Goal: Task Accomplishment & Management: Manage account settings

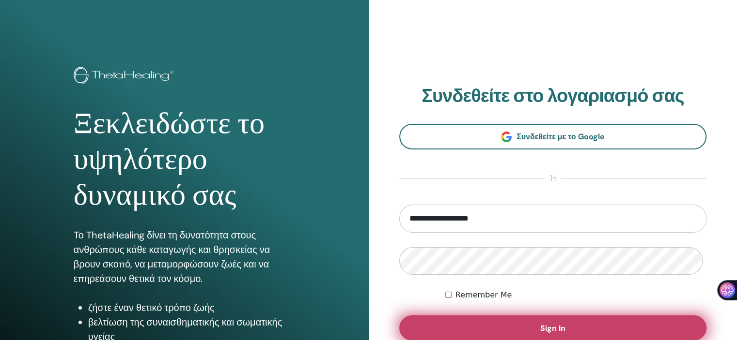
click at [545, 334] on span "Sign In" at bounding box center [552, 329] width 25 height 10
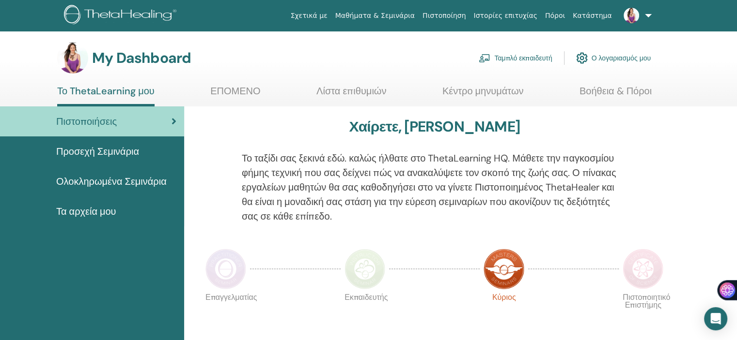
click at [97, 157] on span "Προσεχή Σεμινάρια" at bounding box center [97, 151] width 83 height 15
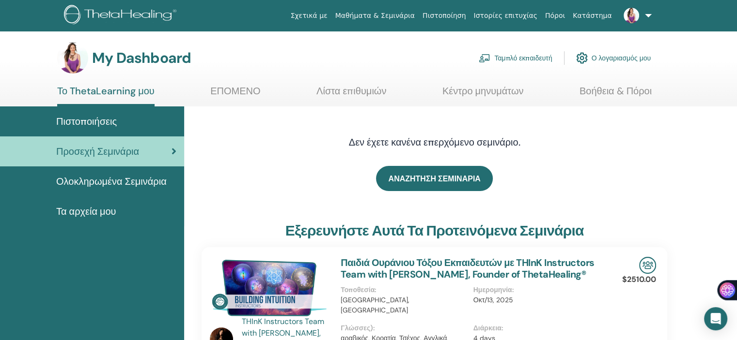
click at [516, 61] on link "Ταμπλό εκπαιδευτή" at bounding box center [514, 57] width 73 height 21
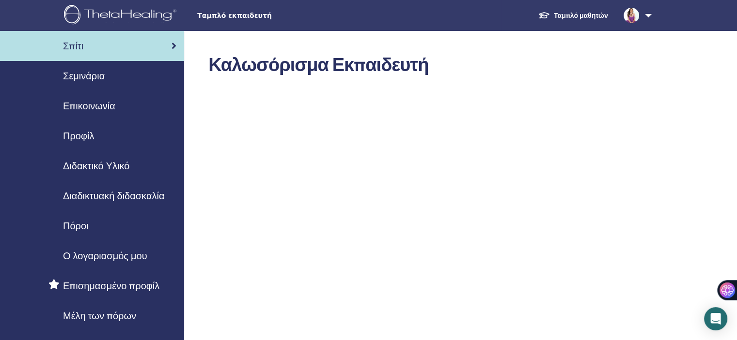
click at [96, 83] on span "Σεμινάρια" at bounding box center [84, 76] width 42 height 15
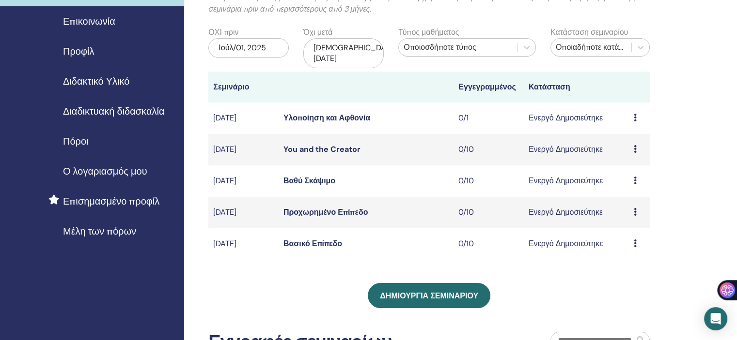
scroll to position [97, 0]
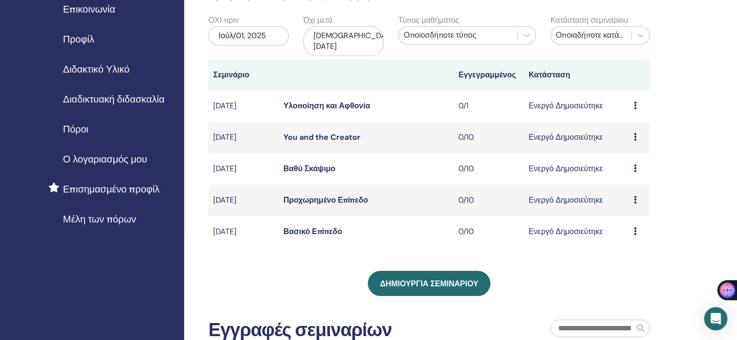
click at [300, 231] on link "Βασικό Επίπεδο" at bounding box center [312, 232] width 59 height 10
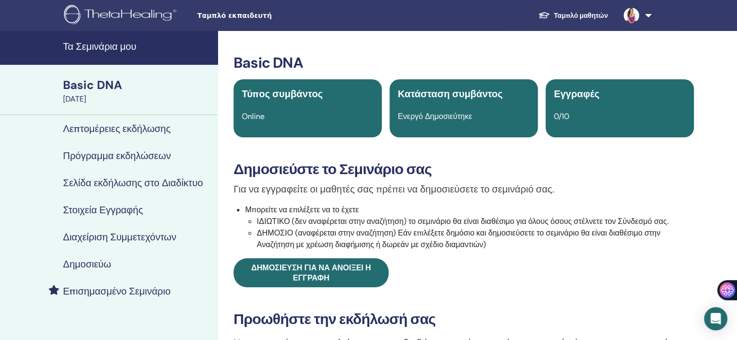
click at [143, 135] on h4 "Λεπτομέρειες εκδήλωσης" at bounding box center [117, 129] width 108 height 12
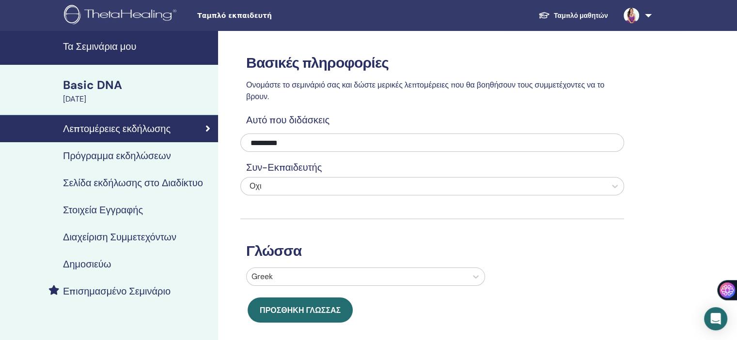
click at [139, 189] on h4 "Σελίδα εκδήλωσης στο Διαδίκτυο" at bounding box center [133, 183] width 140 height 12
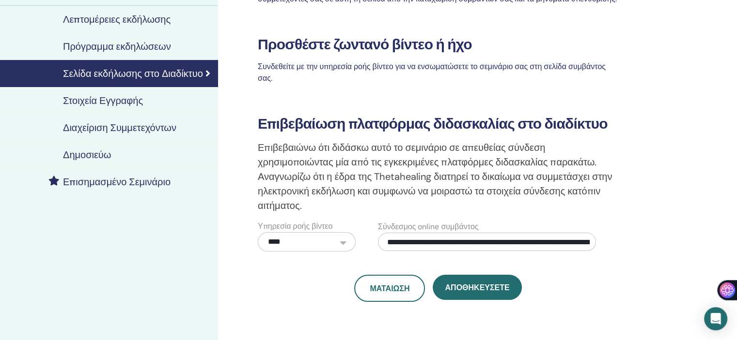
scroll to position [97, 0]
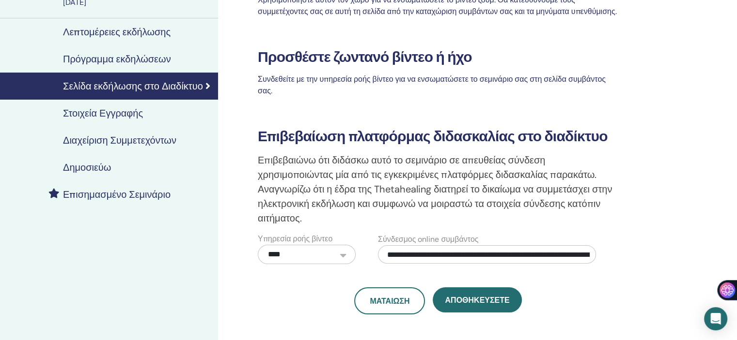
click at [128, 119] on h4 "Στοιχεία Εγγραφής" at bounding box center [103, 114] width 80 height 12
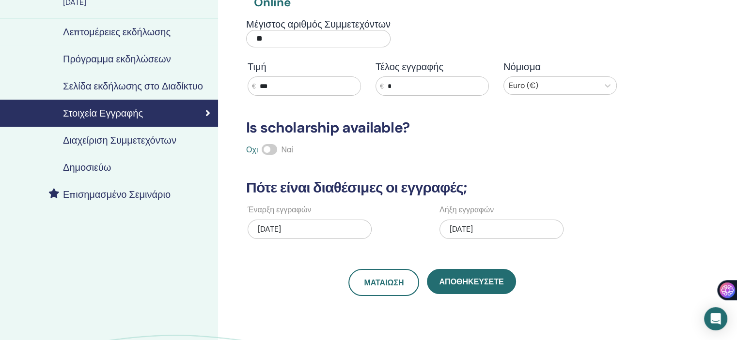
click at [94, 173] on h4 "Δημοσιεύω" at bounding box center [87, 168] width 48 height 12
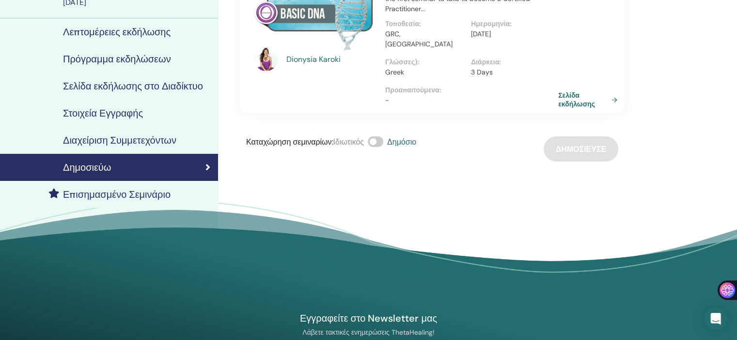
click at [572, 99] on link "Σελίδα εκδήλωσης" at bounding box center [589, 99] width 63 height 17
